Goal: Navigation & Orientation: Find specific page/section

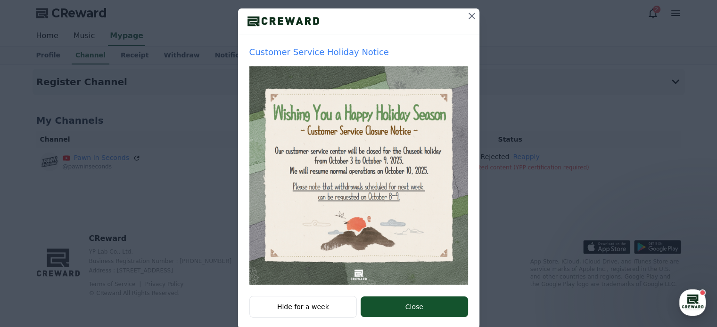
scroll to position [115, 0]
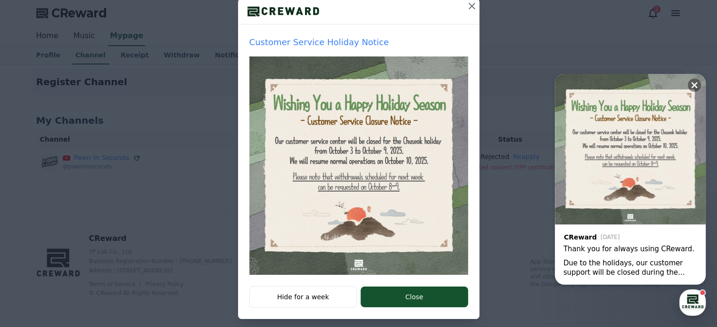
click at [471, 1] on icon at bounding box center [471, 5] width 11 height 11
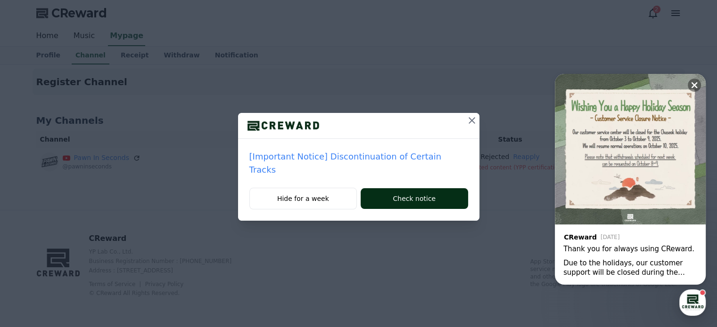
click at [428, 188] on button "Check notice" at bounding box center [413, 198] width 107 height 21
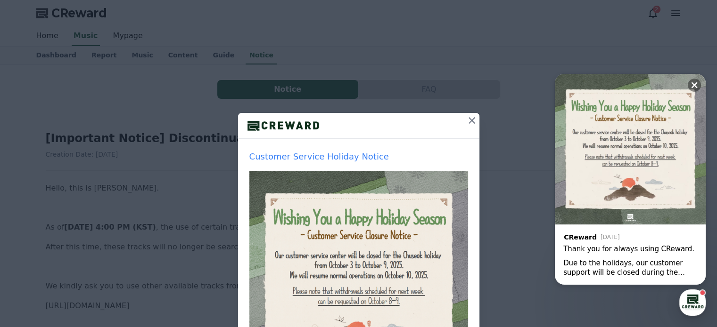
click at [468, 123] on icon at bounding box center [471, 120] width 11 height 11
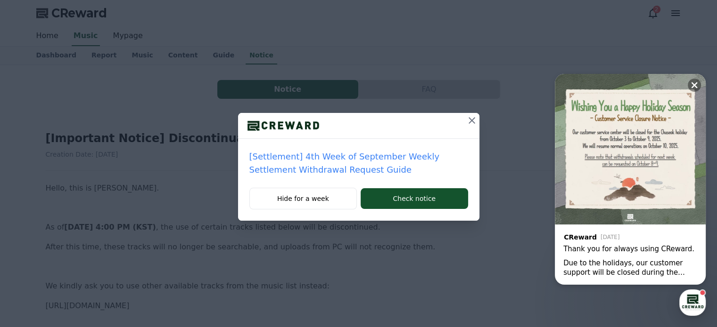
click at [468, 121] on icon at bounding box center [471, 120] width 11 height 11
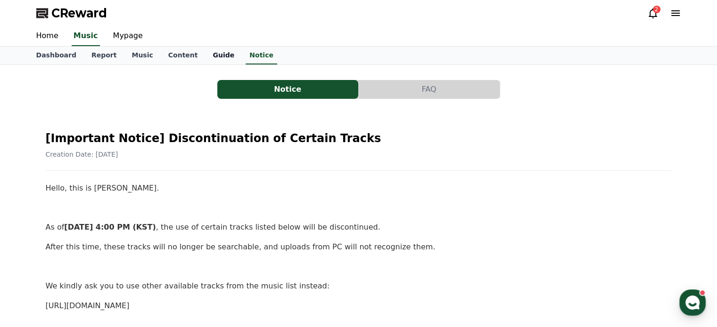
click at [206, 57] on link "Guide" at bounding box center [223, 56] width 37 height 18
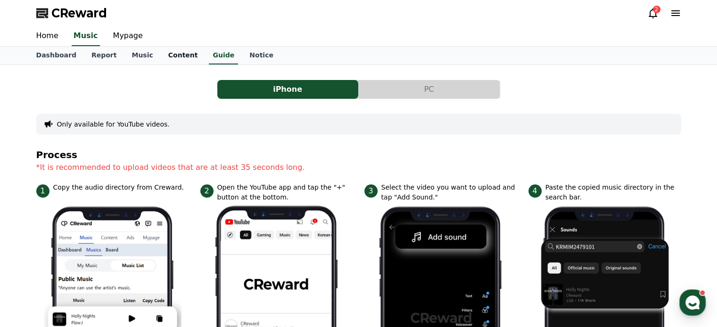
click at [176, 57] on link "Content" at bounding box center [183, 56] width 45 height 18
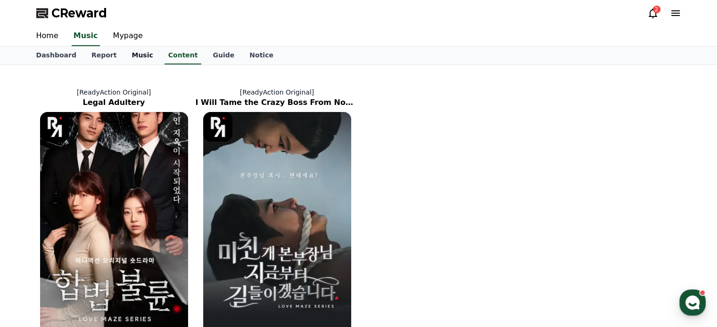
click at [130, 55] on link "Music" at bounding box center [142, 56] width 36 height 18
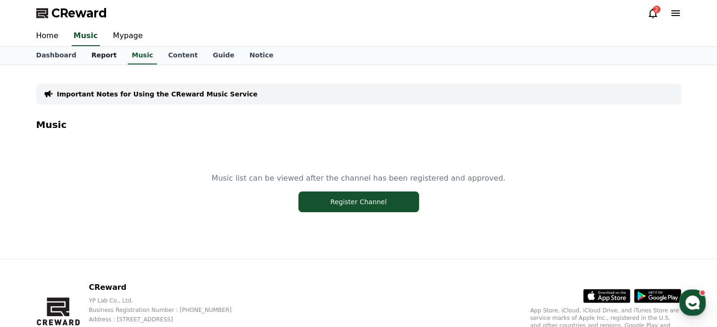
click at [100, 56] on link "Report" at bounding box center [104, 56] width 41 height 18
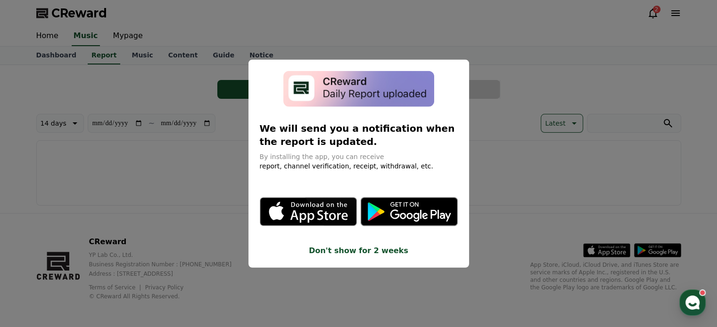
click at [74, 78] on button "close modal" at bounding box center [358, 163] width 717 height 327
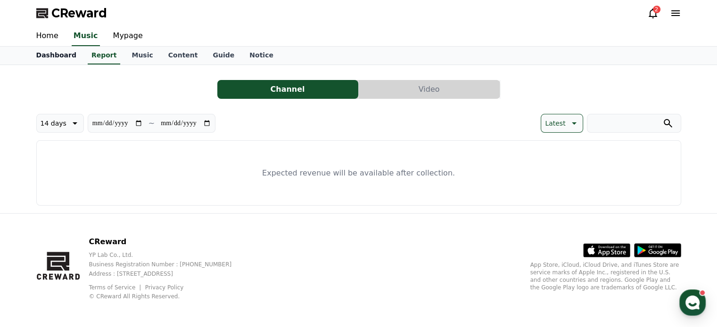
click at [48, 53] on link "Dashboard" at bounding box center [56, 56] width 55 height 18
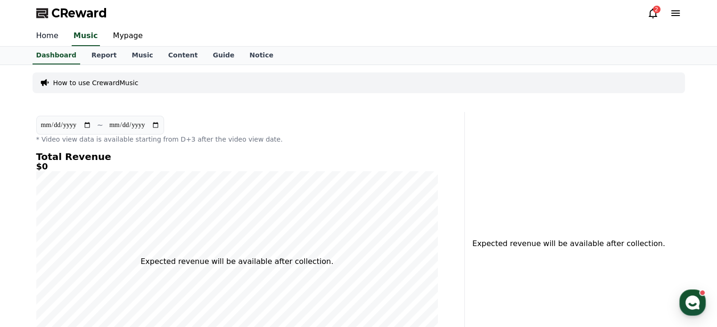
click at [51, 40] on link "Home" at bounding box center [47, 36] width 37 height 20
